Goal: Complete application form

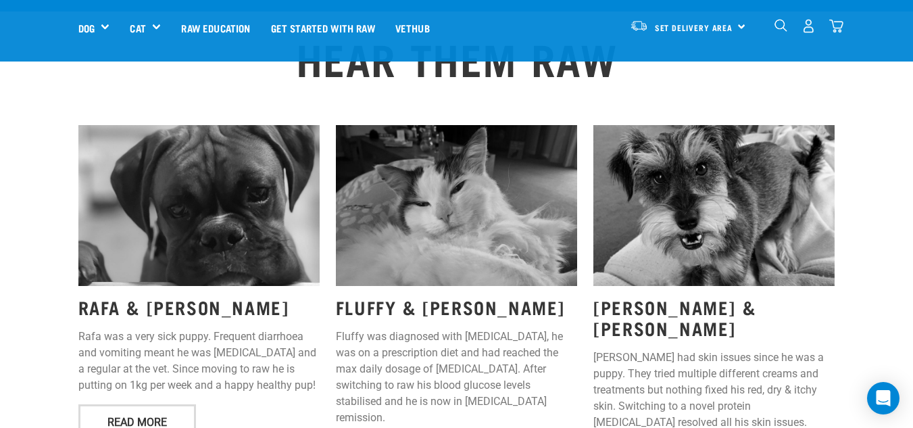
scroll to position [1650, 0]
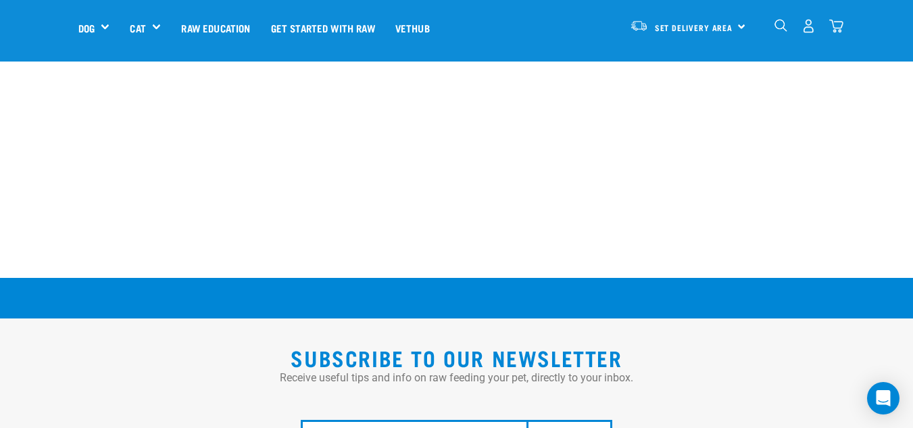
drag, startPoint x: 917, startPoint y: 55, endPoint x: 921, endPoint y: 369, distance: 314.2
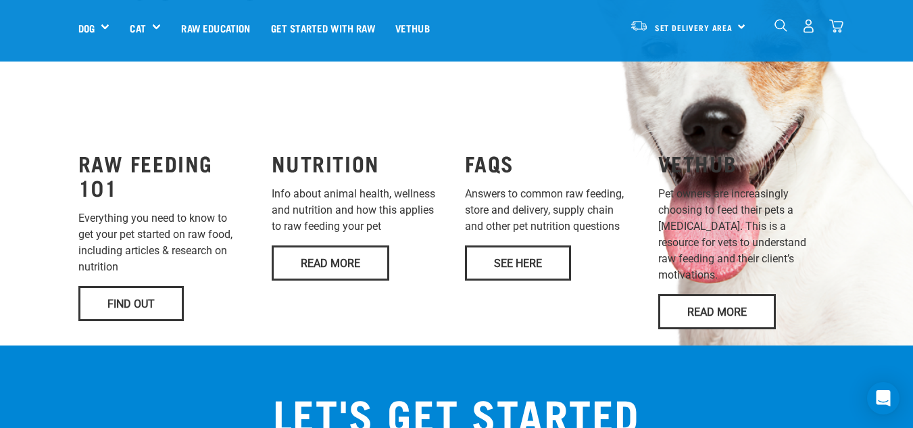
scroll to position [1001, 0]
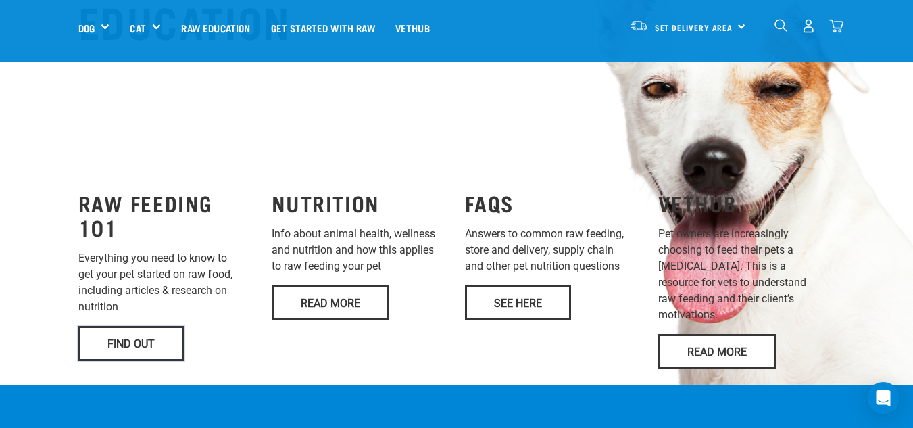
click at [161, 326] on link "Find Out" at bounding box center [130, 343] width 105 height 35
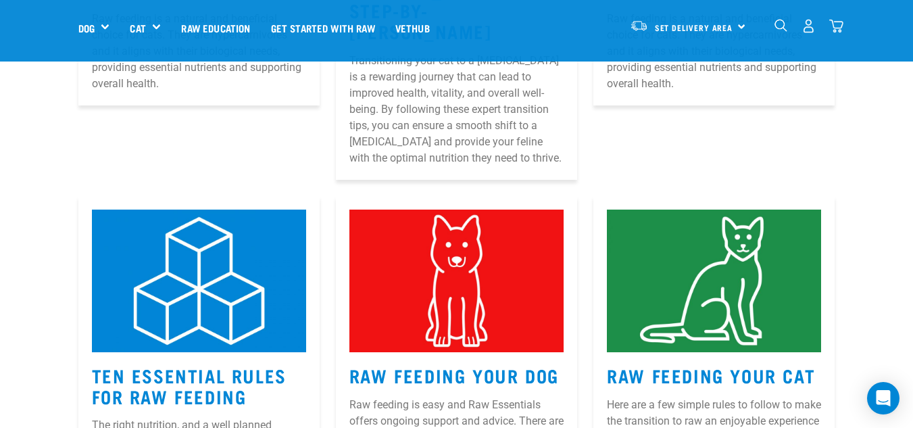
scroll to position [559, 0]
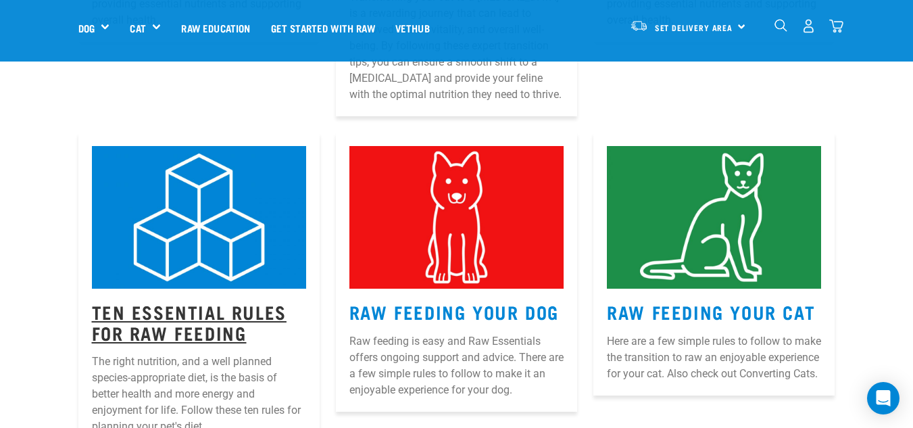
click at [172, 306] on link "Ten Essential Rules for Raw Feeding" at bounding box center [189, 321] width 195 height 31
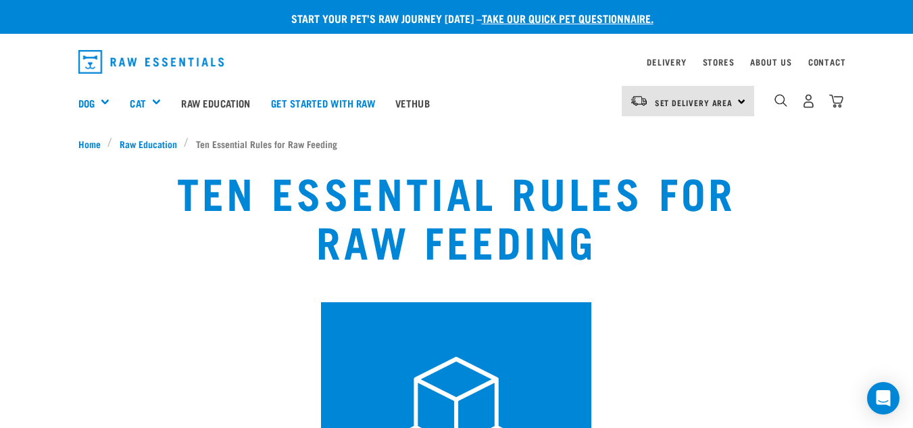
drag, startPoint x: 918, startPoint y: 86, endPoint x: 922, endPoint y: 47, distance: 39.4
click at [292, 94] on link "Get started with Raw" at bounding box center [323, 103] width 124 height 54
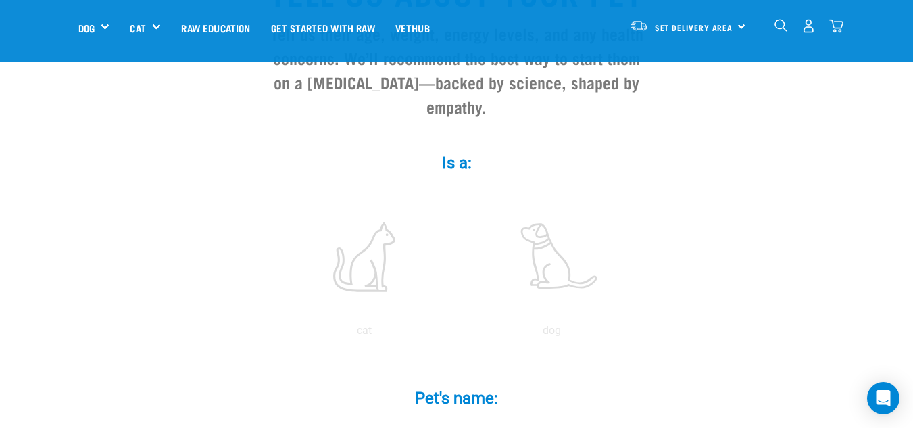
scroll to position [178, 0]
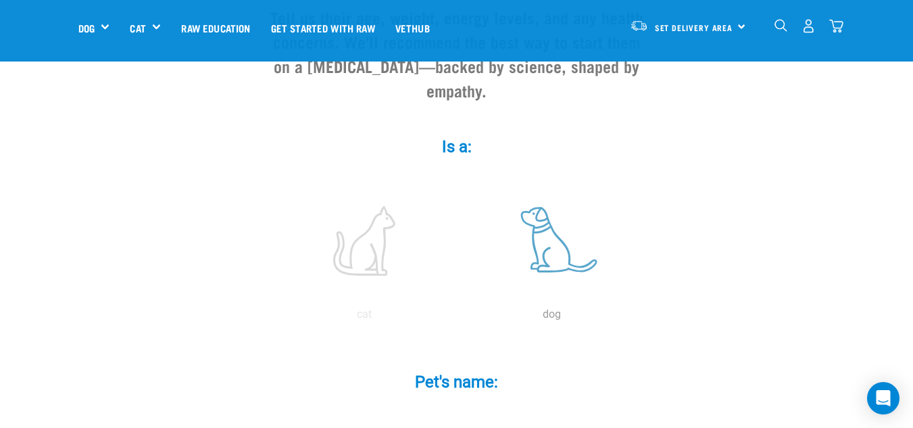
click at [557, 223] on label at bounding box center [552, 240] width 182 height 115
click at [458, 318] on input "radio" at bounding box center [458, 318] width 0 height 0
click at [424, 402] on input "Pet's name: *" at bounding box center [457, 417] width 304 height 30
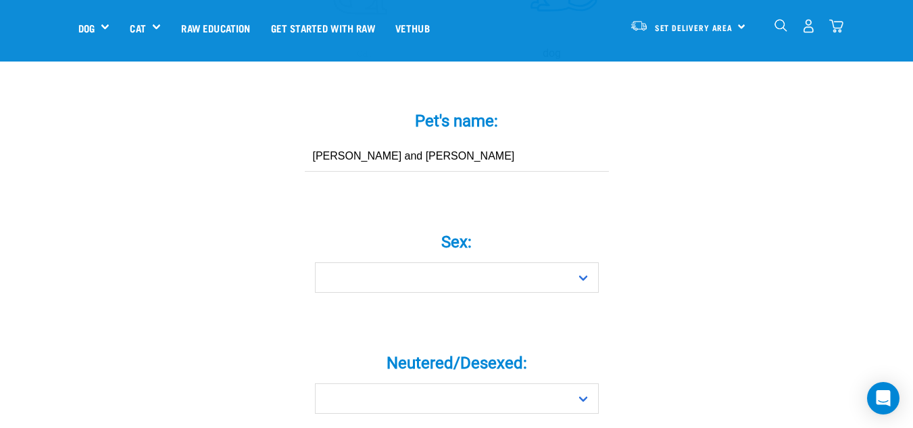
scroll to position [503, 0]
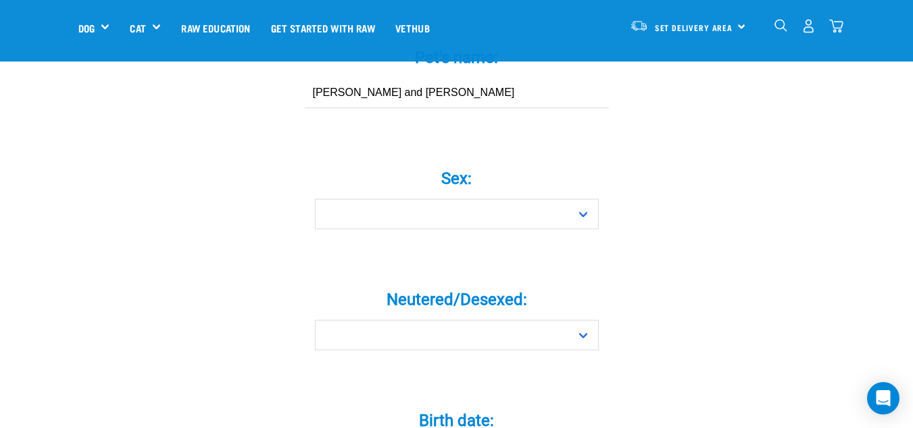
click at [524, 288] on div "Neutered/Desexed: * Yes No" at bounding box center [456, 310] width 405 height 79
click at [385, 78] on input "[PERSON_NAME] and [PERSON_NAME]" at bounding box center [457, 93] width 304 height 30
type input "[PERSON_NAME]"
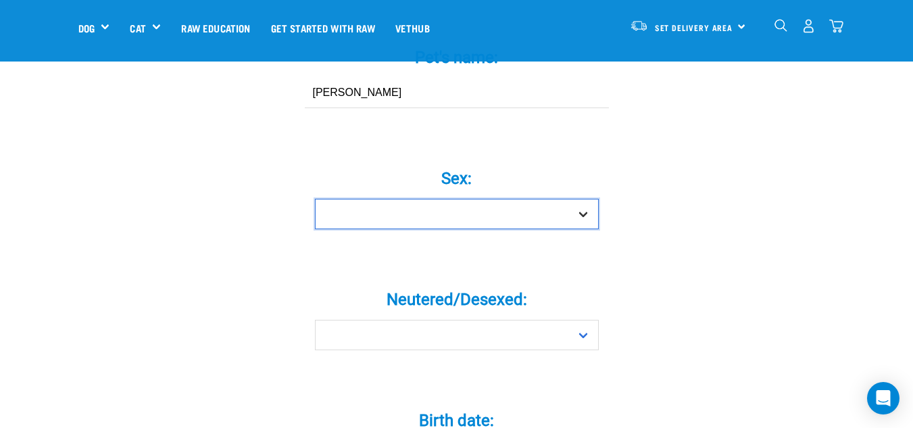
click at [587, 199] on select "Boy Girl" at bounding box center [457, 214] width 284 height 30
select select "boy"
click at [315, 199] on select "Boy Girl" at bounding box center [457, 214] width 284 height 30
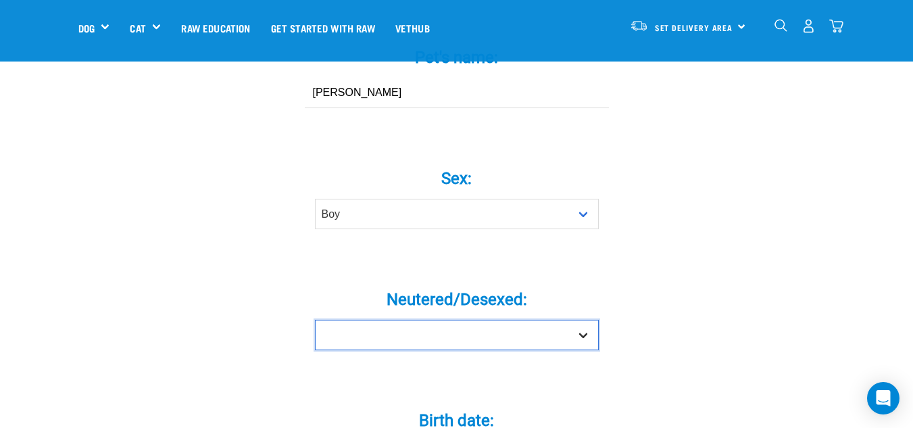
click at [584, 320] on select "Yes No" at bounding box center [457, 335] width 284 height 30
select select "no"
click at [315, 320] on select "Yes No" at bounding box center [457, 335] width 284 height 30
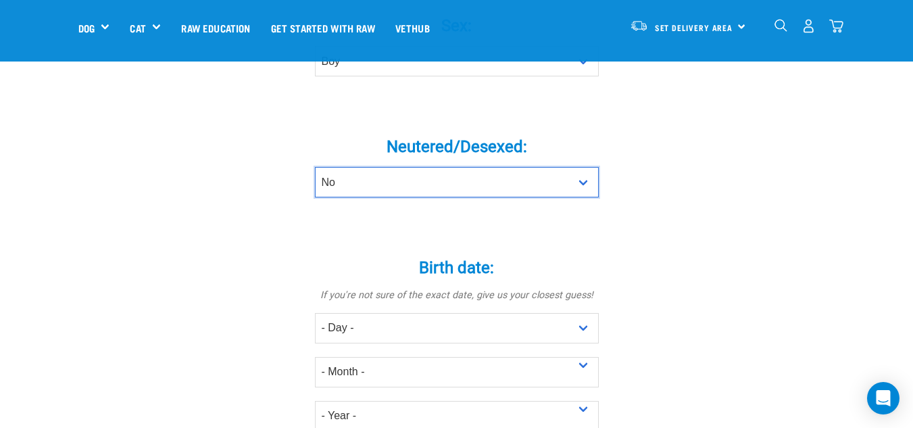
scroll to position [682, 0]
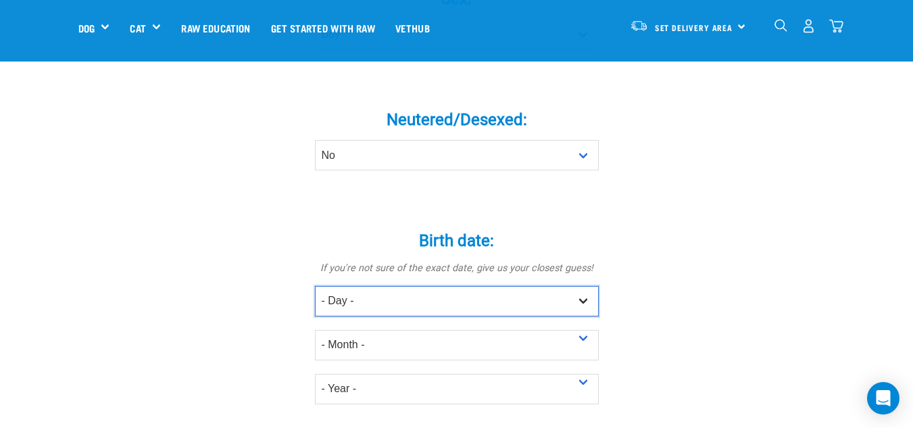
click at [586, 286] on select "- Day - 1 2 3 4 5 6 7 8 9 10 11 12 13 14 15 16 17 18 19 20 21 22 23 24 25 26 27" at bounding box center [457, 301] width 284 height 30
select select "12"
click at [315, 286] on select "- Day - 1 2 3 4 5 6 7 8 9 10 11 12 13 14 15 16 17 18 19 20 21 22 23 24 25 26 27" at bounding box center [457, 301] width 284 height 30
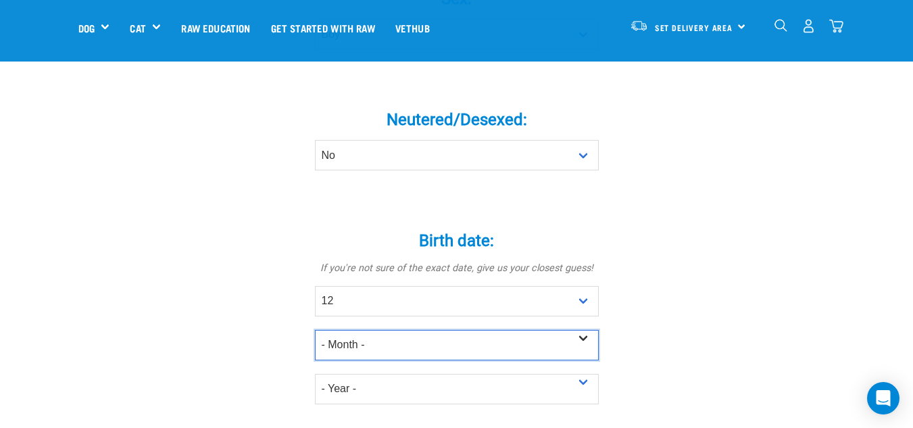
click at [584, 330] on select "- Month - January February March April May June July August September October N…" at bounding box center [457, 345] width 284 height 30
select select "October"
click at [315, 330] on select "- Month - January February March April May June July August September October N…" at bounding box center [457, 345] width 284 height 30
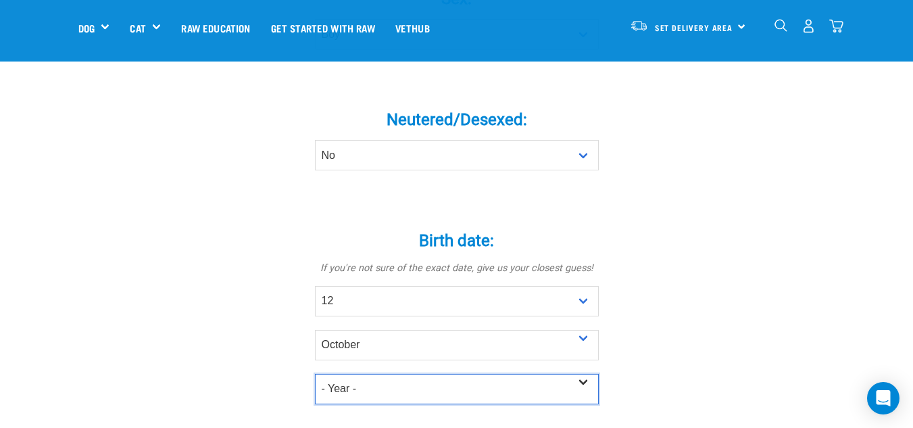
click at [584, 374] on select "- Year - 2025 2024 2023 2022 2021 2020 2019 2018 2017 2016 2015 2014 2013" at bounding box center [457, 389] width 284 height 30
select select "2020"
click at [315, 374] on select "- Year - 2025 2024 2023 2022 2021 2020 2019 2018 2017 2016 2015 2014 2013" at bounding box center [457, 389] width 284 height 30
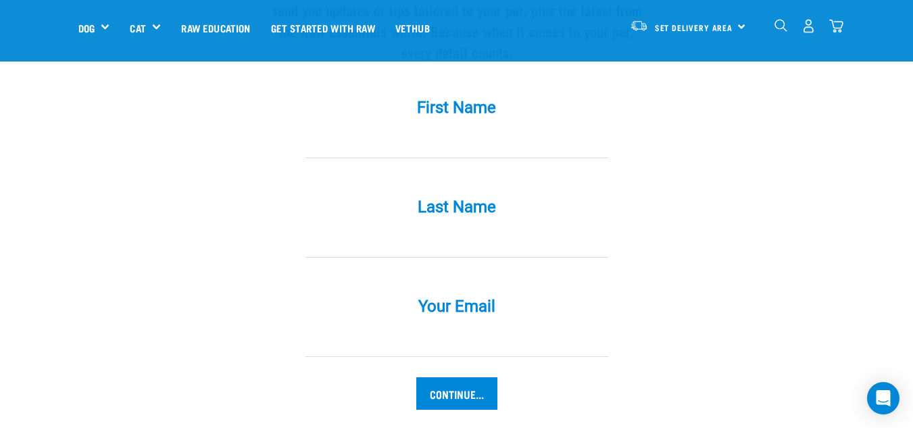
scroll to position [1304, 0]
